Goal: Check status: Check status

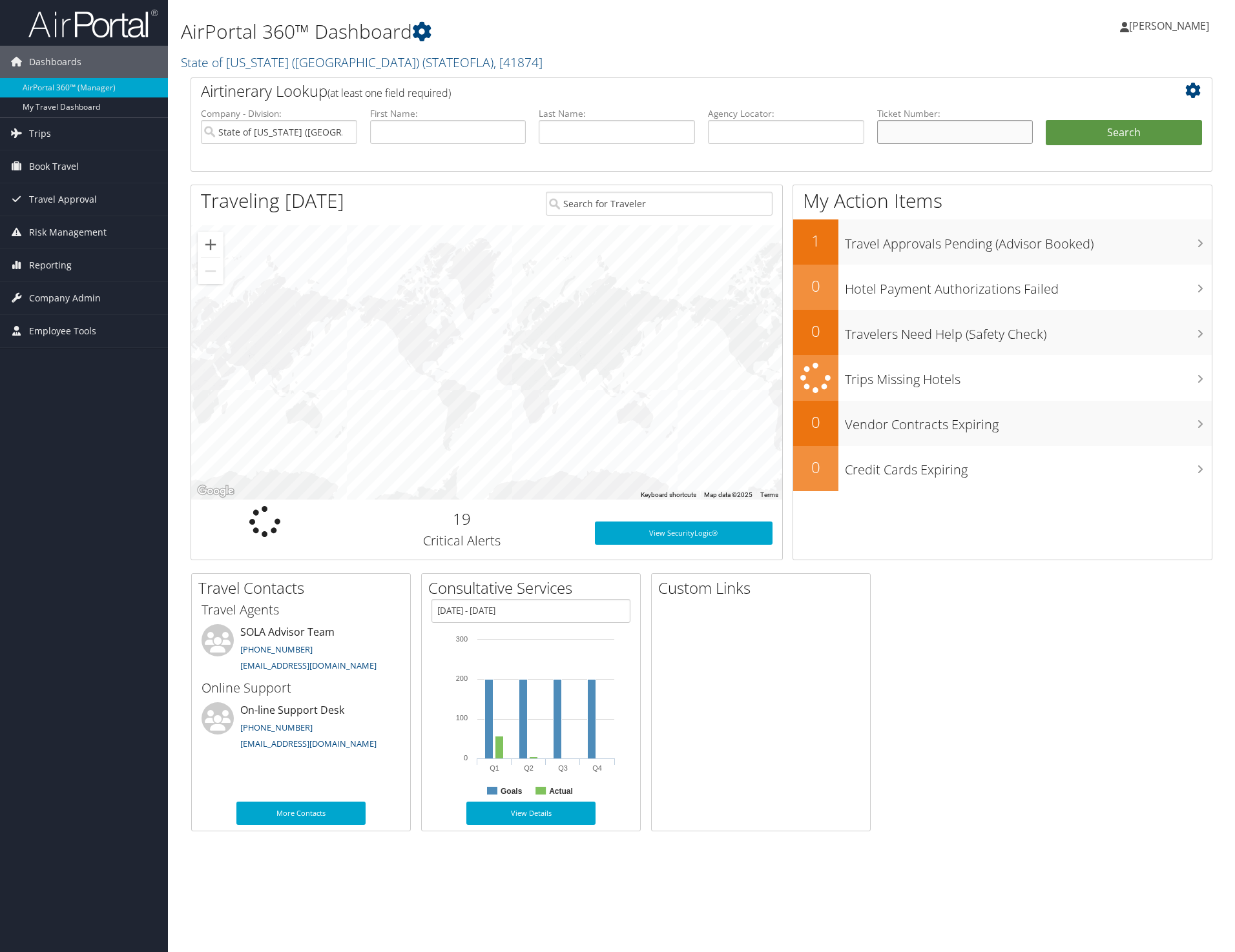
click at [899, 129] on input "text" at bounding box center [955, 131] width 156 height 24
paste input "0017310817989"
type input "0017310817989"
click at [349, 130] on input "State of Louisiana (SOLA)" at bounding box center [278, 131] width 156 height 24
click at [1101, 140] on button "Search" at bounding box center [1123, 133] width 156 height 26
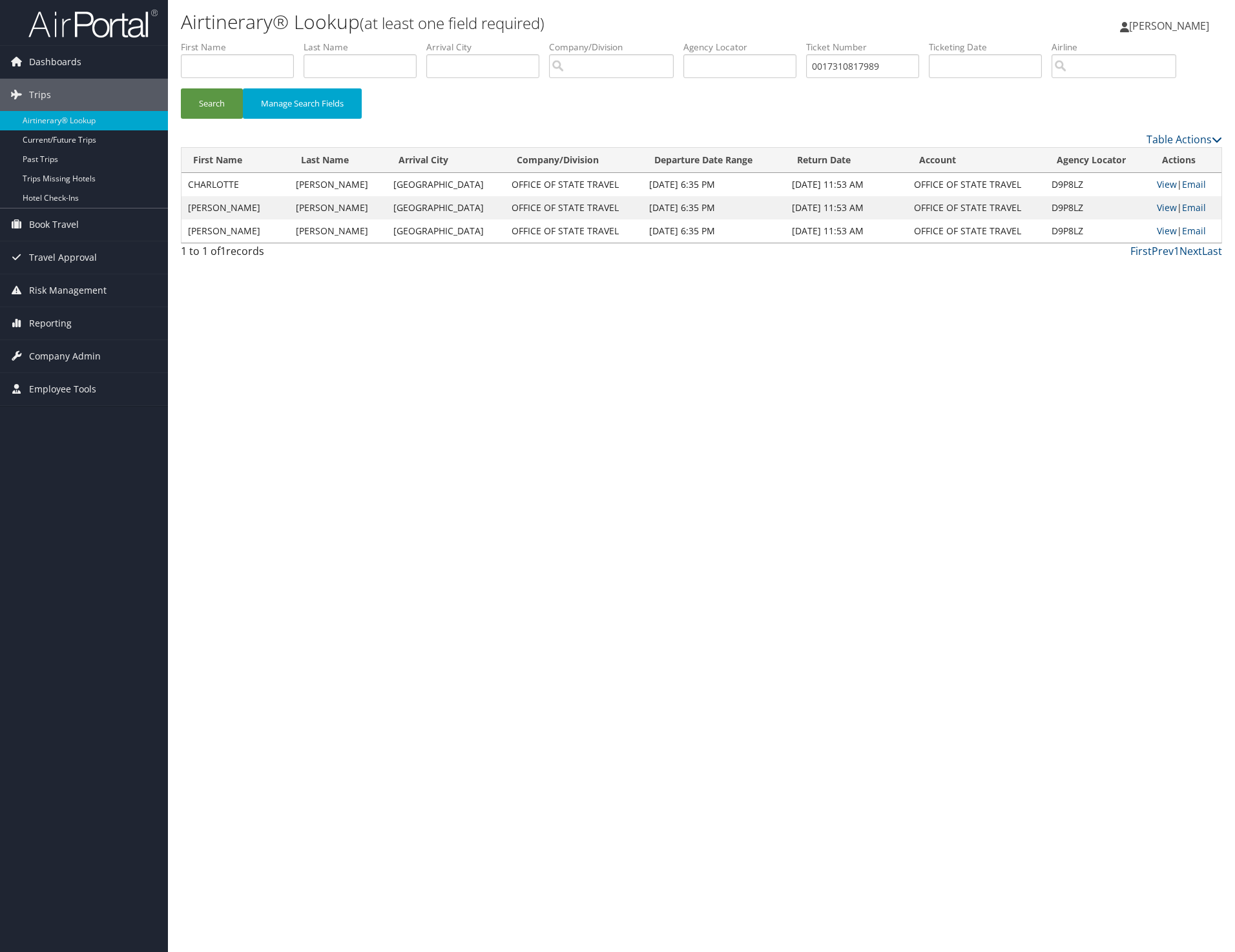
drag, startPoint x: 771, startPoint y: 231, endPoint x: 778, endPoint y: 231, distance: 7.0
click at [785, 231] on td "[DATE] 11:53 AM" at bounding box center [846, 231] width 122 height 23
click at [1165, 226] on link "View" at bounding box center [1167, 231] width 20 height 12
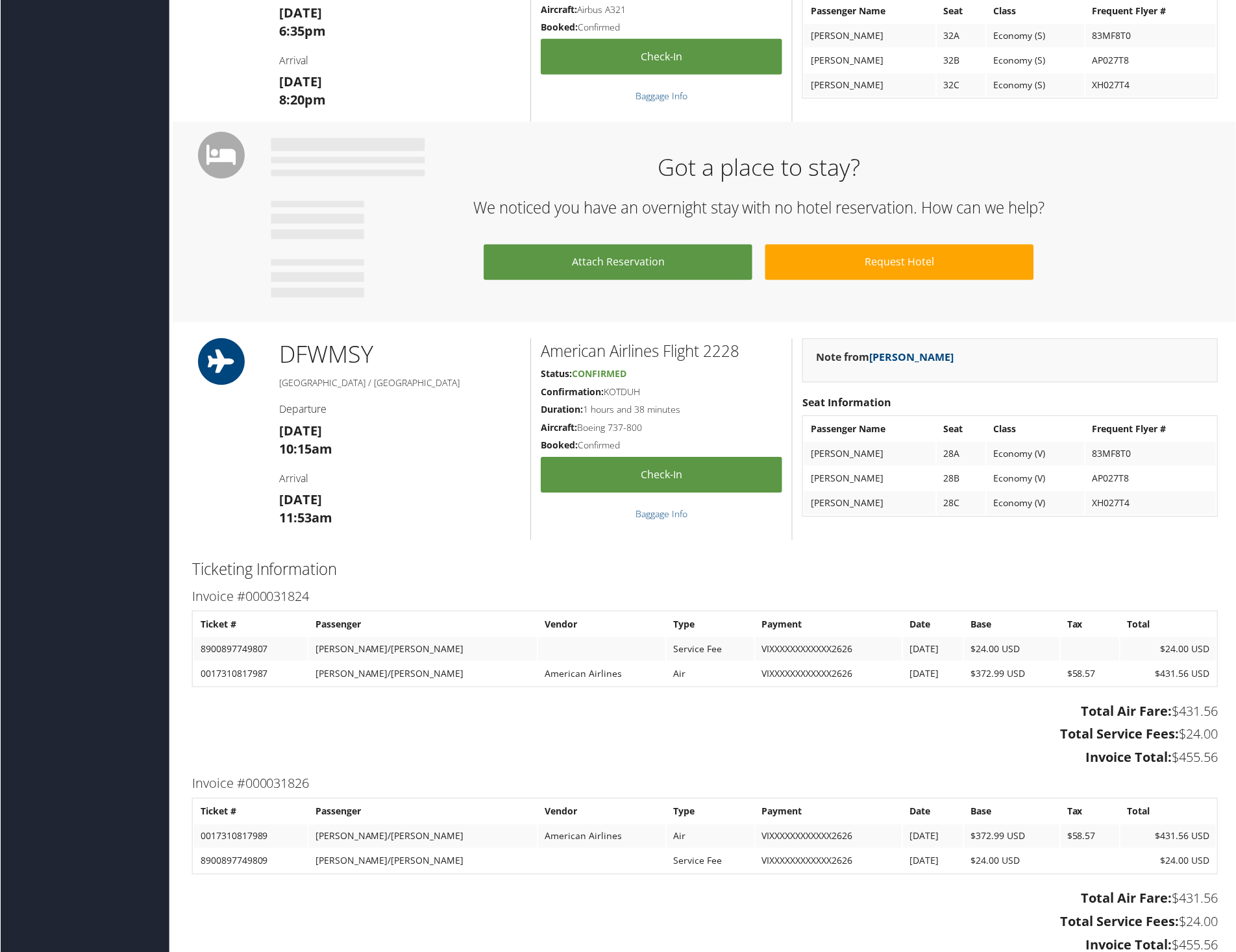
scroll to position [649, 0]
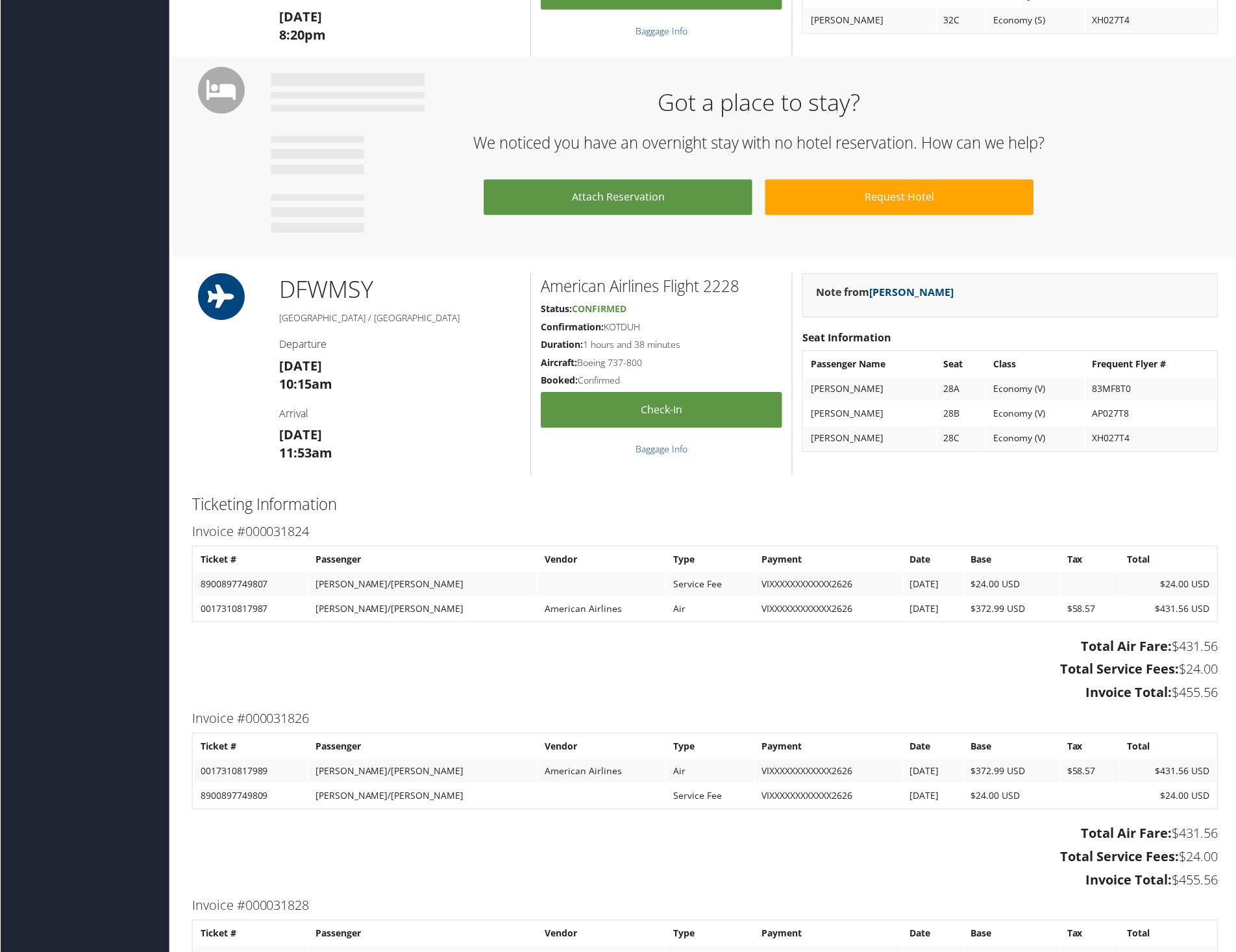
click at [446, 642] on h3 "Total Air Fare: $431.56" at bounding box center [704, 646] width 1027 height 18
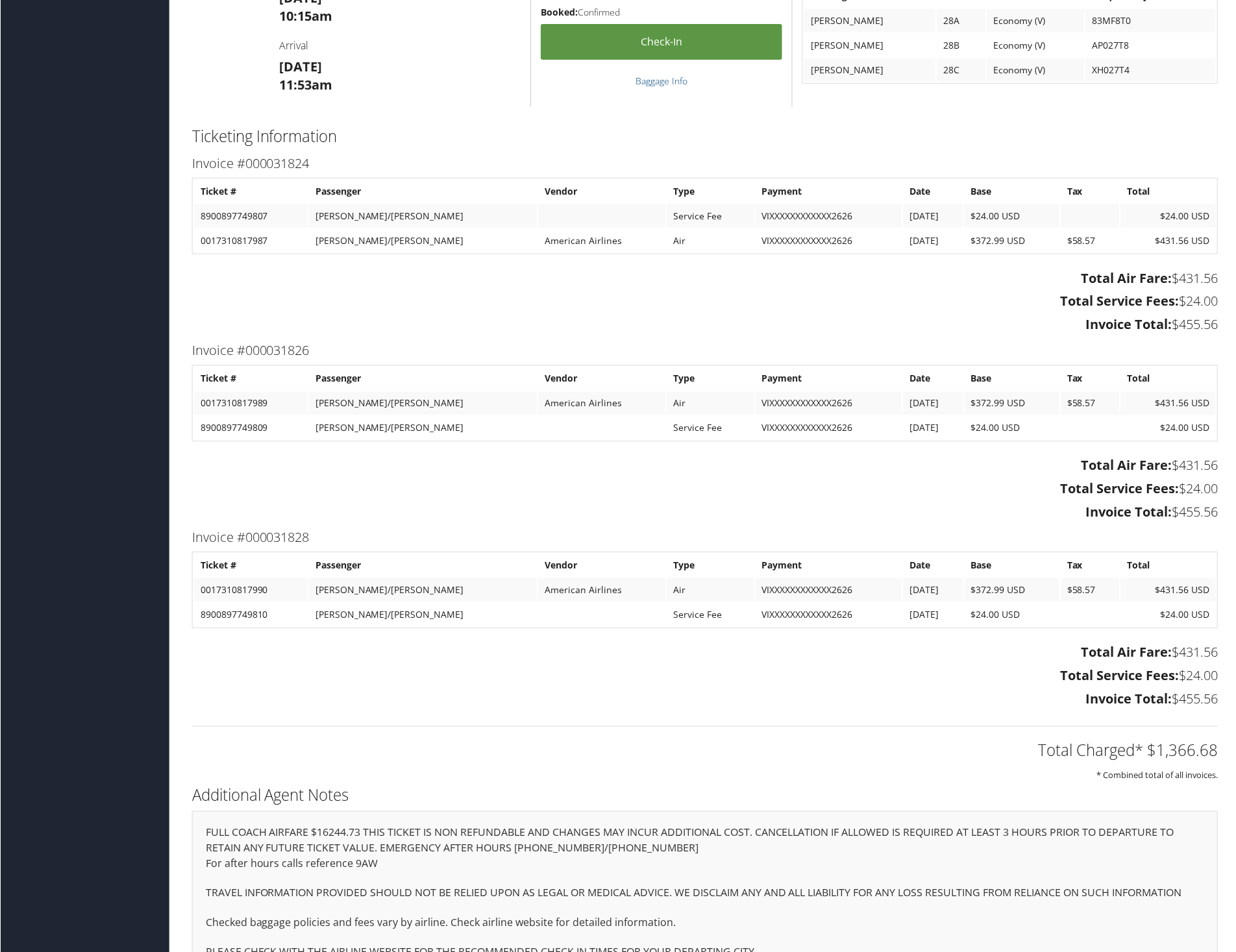
scroll to position [1054, 0]
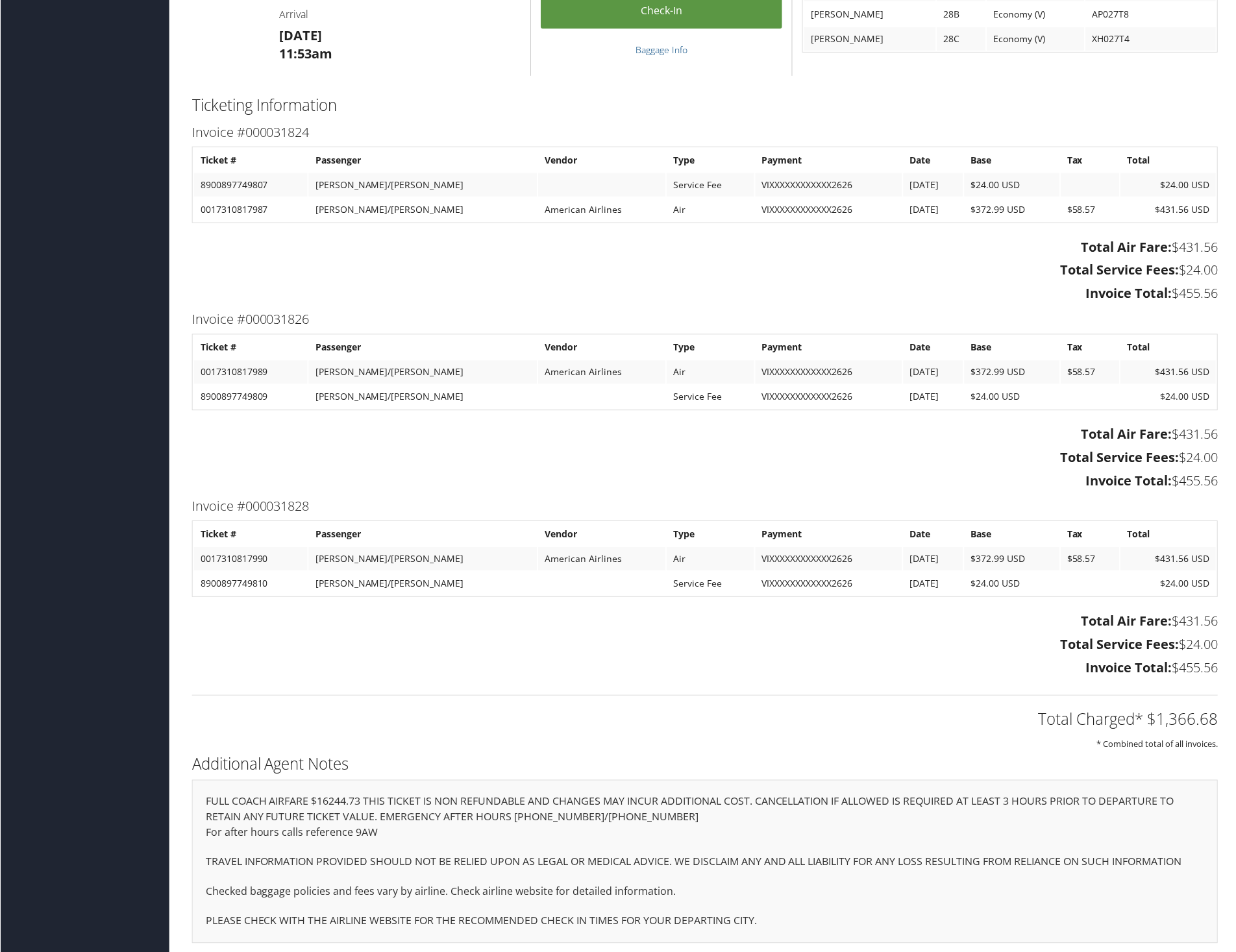
click at [737, 671] on h3 "Invoice Total: $455.56" at bounding box center [704, 668] width 1027 height 18
